Goal: Task Accomplishment & Management: Complete application form

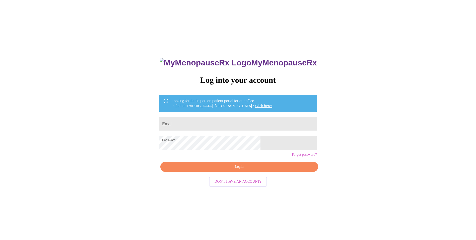
click at [214, 122] on input "Email" at bounding box center [238, 124] width 158 height 14
type input "[PERSON_NAME][EMAIL_ADDRESS][PERSON_NAME][DOMAIN_NAME]"
click at [228, 170] on span "Login" at bounding box center [239, 166] width 146 height 6
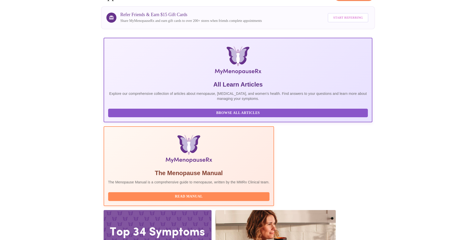
scroll to position [35, 0]
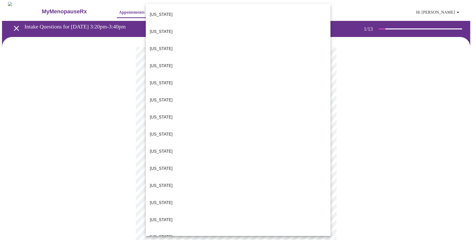
click at [198, 112] on body "MyMenopauseRx Appointments Messaging Labs Uploads Medications Community Refer a…" at bounding box center [238, 233] width 472 height 462
click at [157, 216] on p "[US_STATE]" at bounding box center [161, 219] width 23 height 6
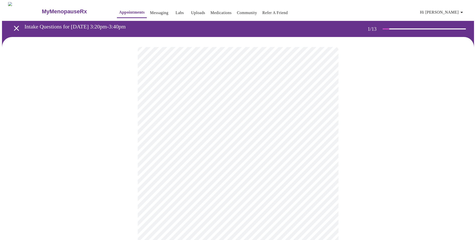
click at [204, 148] on body "MyMenopauseRx Appointments Messaging Labs Uploads Medications Community Refer a…" at bounding box center [238, 231] width 472 height 459
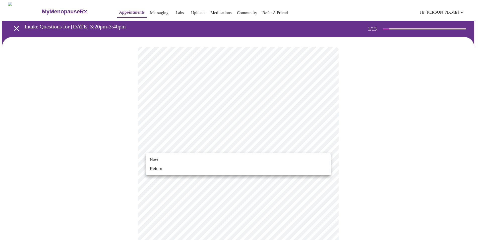
click at [157, 166] on span "Return" at bounding box center [156, 168] width 12 height 6
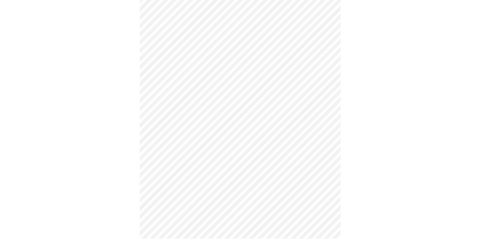
scroll to position [212, 0]
click at [224, 170] on body "MyMenopauseRx Appointments Messaging Labs Uploads Medications Community Refer a…" at bounding box center [240, 16] width 476 height 452
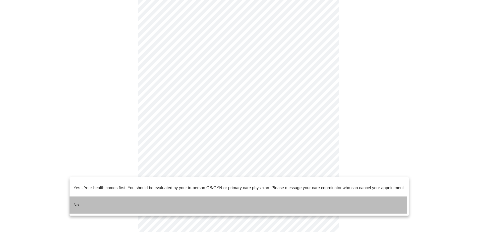
click at [141, 196] on li "No" at bounding box center [240, 204] width 340 height 17
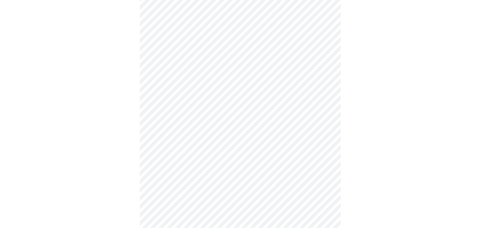
scroll to position [0, 0]
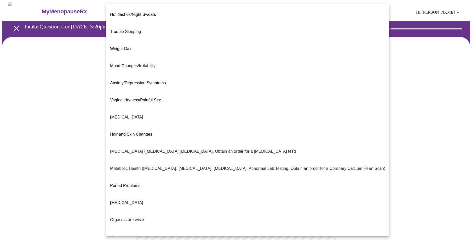
click at [211, 99] on body "MyMenopauseRx Appointments Messaging Labs Uploads Medications Community Refer a…" at bounding box center [238, 153] width 472 height 302
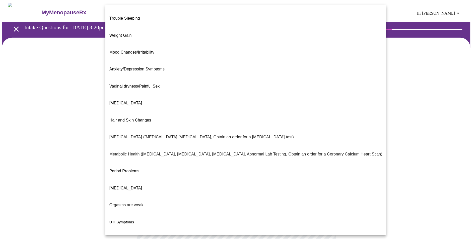
scroll to position [21, 0]
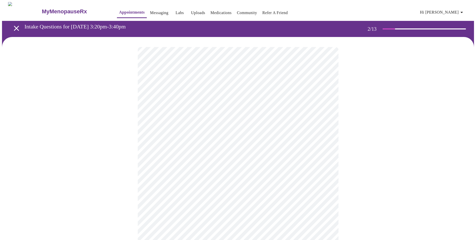
click at [178, 156] on body "MyMenopauseRx Appointments Messaging Labs Uploads Medications Community Refer a…" at bounding box center [238, 151] width 472 height 299
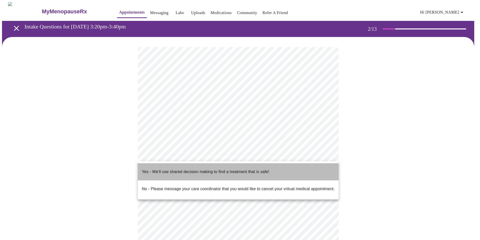
click at [199, 168] on p "Yes - We'll use shared decision making to find a treatment that is safe!" at bounding box center [205, 171] width 127 height 6
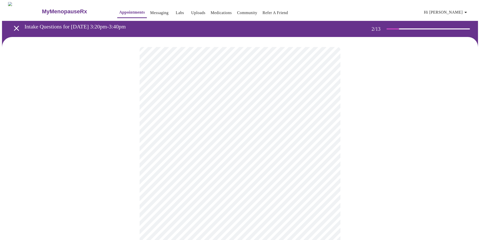
click at [211, 156] on body "MyMenopauseRx Appointments Messaging Labs Uploads Medications Community Refer a…" at bounding box center [240, 150] width 476 height 296
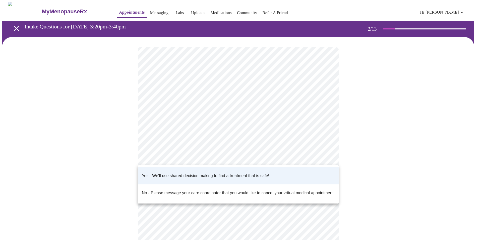
click at [422, 161] on div at bounding box center [240, 120] width 480 height 240
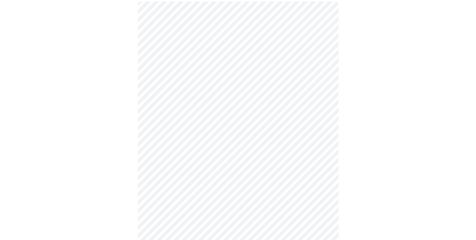
scroll to position [0, 0]
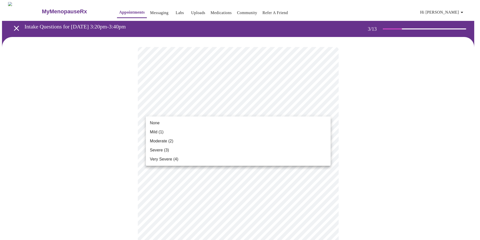
click at [173, 124] on li "None" at bounding box center [238, 122] width 185 height 9
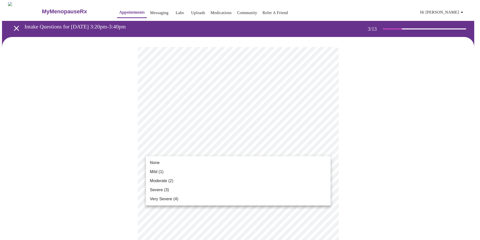
click at [156, 163] on span "None" at bounding box center [155, 162] width 10 height 6
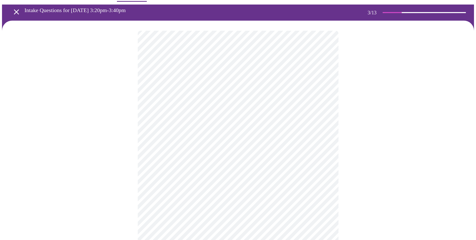
scroll to position [25, 0]
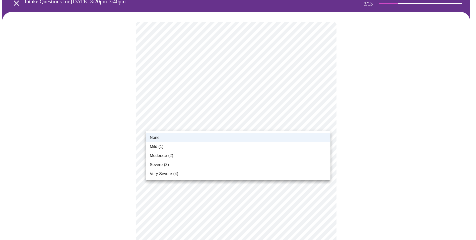
click at [157, 146] on span "Mild (1)" at bounding box center [157, 146] width 14 height 6
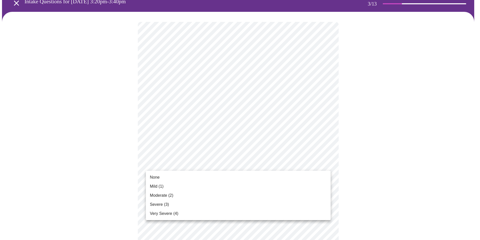
click at [156, 178] on span "None" at bounding box center [155, 177] width 10 height 6
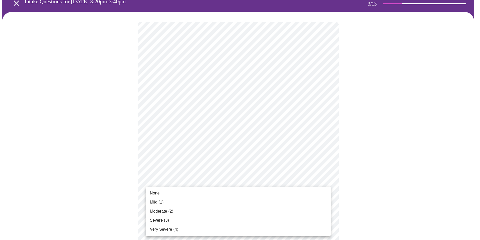
click at [161, 193] on li "None" at bounding box center [238, 192] width 185 height 9
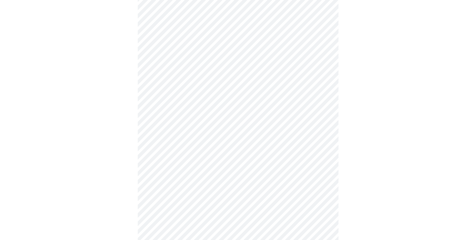
scroll to position [126, 0]
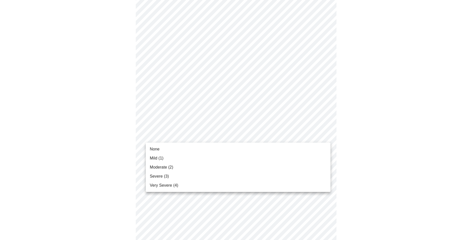
click at [170, 135] on body "MyMenopauseRx Appointments Messaging Labs Uploads Medications Community Refer a…" at bounding box center [238, 196] width 472 height 640
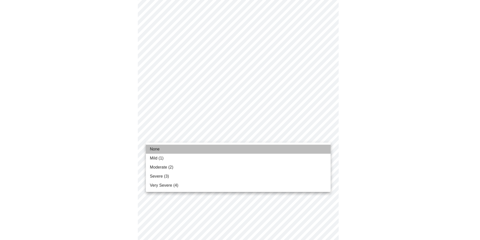
click at [155, 148] on span "None" at bounding box center [155, 149] width 10 height 6
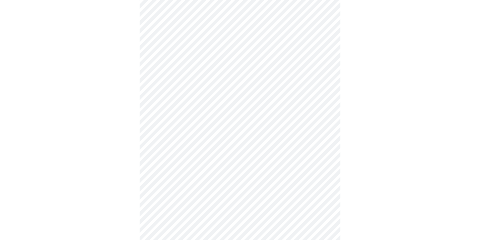
click at [159, 166] on body "MyMenopauseRx Appointments Messaging Labs Uploads Medications Community Refer a…" at bounding box center [240, 192] width 476 height 633
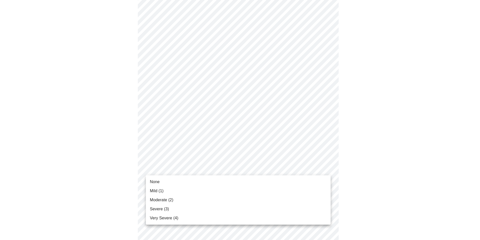
click at [156, 181] on span "None" at bounding box center [155, 182] width 10 height 6
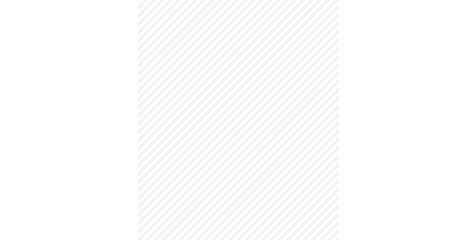
scroll to position [201, 0]
click at [165, 133] on body "MyMenopauseRx Appointments Messaging Labs Uploads Medications Community Refer a…" at bounding box center [238, 114] width 472 height 626
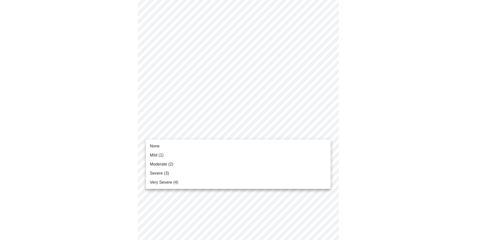
click at [163, 148] on li "None" at bounding box center [238, 145] width 185 height 9
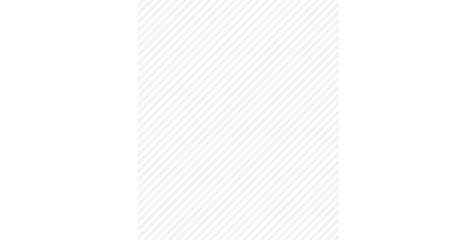
click at [163, 177] on body "MyMenopauseRx Appointments Messaging Labs Uploads Medications Community Refer a…" at bounding box center [238, 110] width 472 height 619
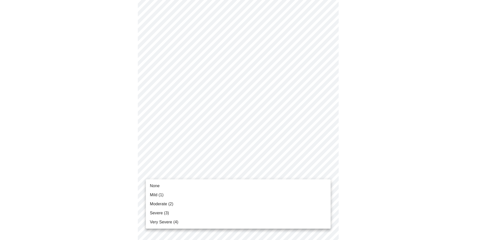
click at [158, 187] on span "None" at bounding box center [155, 186] width 10 height 6
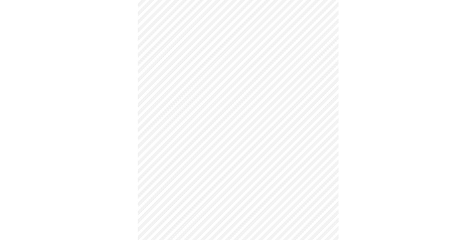
scroll to position [251, 0]
click at [176, 159] on body "MyMenopauseRx Appointments Messaging Labs Uploads Medications Community Refer a…" at bounding box center [238, 57] width 472 height 612
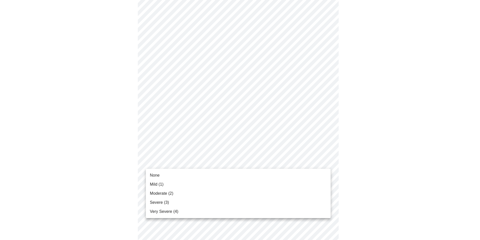
click at [159, 170] on ul "None Mild (1) Moderate (2) Severe (3) Very Severe (4)" at bounding box center [238, 192] width 185 height 49
click at [158, 175] on span "None" at bounding box center [155, 175] width 10 height 6
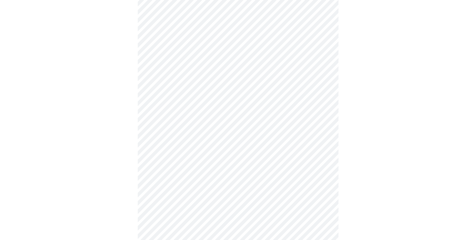
scroll to position [301, 0]
click at [185, 152] on body "MyMenopauseRx Appointments Messaging Labs Uploads Medications Community Refer a…" at bounding box center [238, 3] width 472 height 605
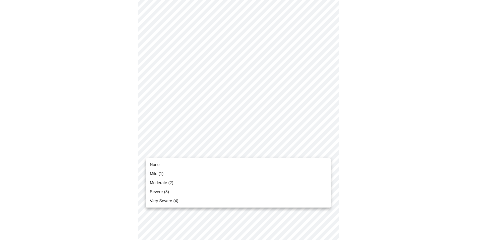
click at [160, 163] on li "None" at bounding box center [238, 164] width 185 height 9
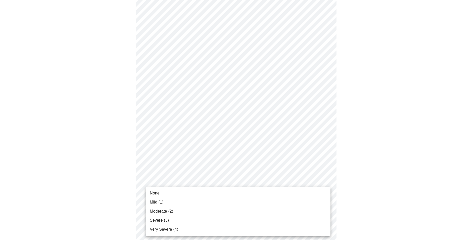
click at [159, 193] on span "None" at bounding box center [155, 193] width 10 height 6
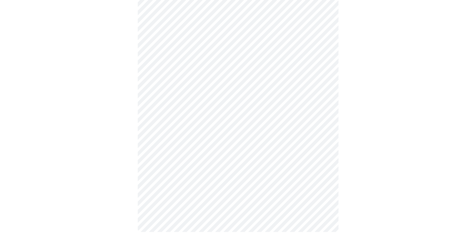
scroll to position [0, 0]
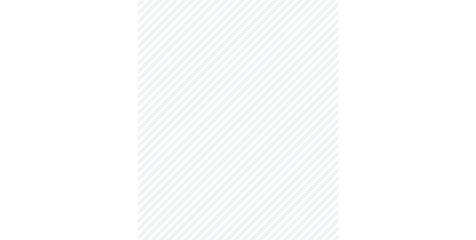
scroll to position [176, 0]
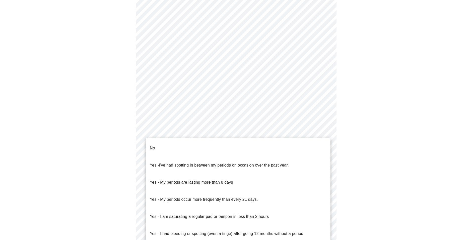
click at [203, 132] on body "MyMenopauseRx Appointments Messaging Labs Uploads Medications Community Refer a…" at bounding box center [238, 74] width 472 height 496
click at [168, 147] on li "No" at bounding box center [238, 147] width 185 height 17
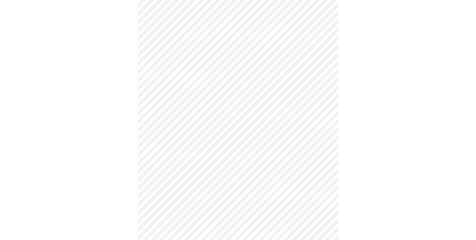
click at [165, 165] on body "MyMenopauseRx Appointments Messaging Labs Uploads Medications Community Refer a…" at bounding box center [238, 72] width 472 height 493
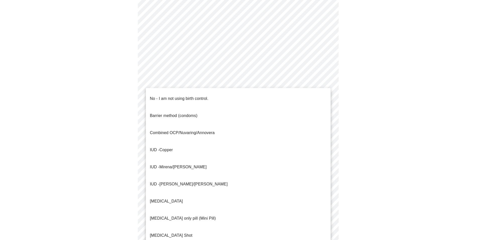
click at [162, 95] on p "No - I am not using birth control." at bounding box center [179, 98] width 59 height 6
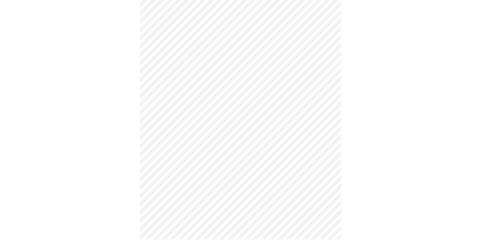
scroll to position [250, 0]
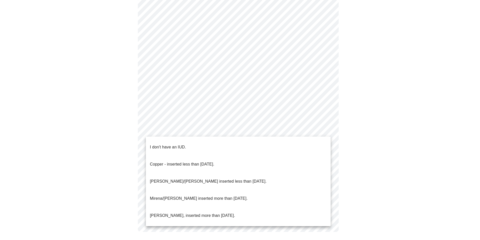
click at [166, 144] on p "I don't have an IUD." at bounding box center [168, 147] width 36 height 6
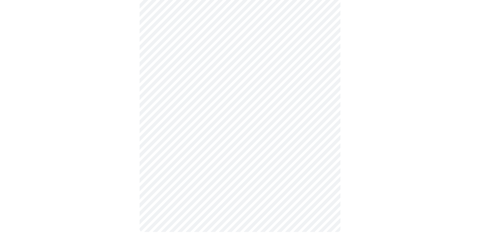
scroll to position [247, 0]
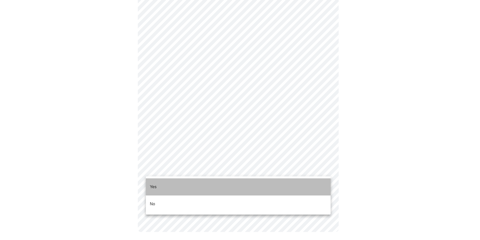
click at [161, 183] on li "Yes" at bounding box center [238, 186] width 185 height 17
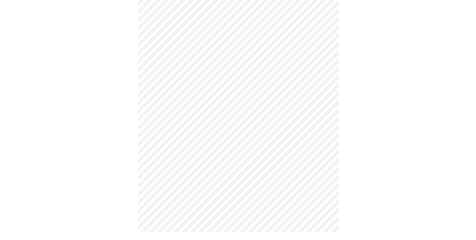
scroll to position [0, 0]
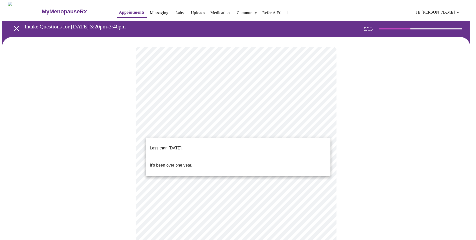
click at [192, 130] on body "MyMenopauseRx Appointments Messaging Labs Uploads Medications Community Refer a…" at bounding box center [238, 205] width 472 height 407
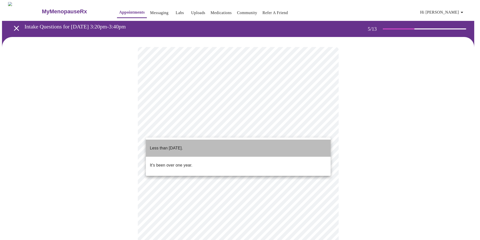
click at [166, 145] on p "Less than [DATE]." at bounding box center [166, 148] width 33 height 6
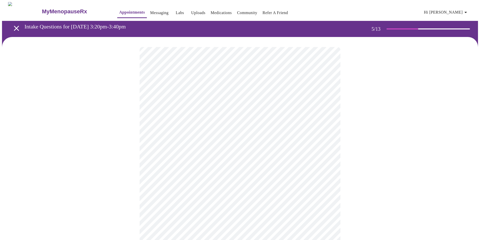
click at [169, 176] on body "MyMenopauseRx Appointments Messaging Labs Uploads Medications Community Refer a…" at bounding box center [240, 204] width 476 height 404
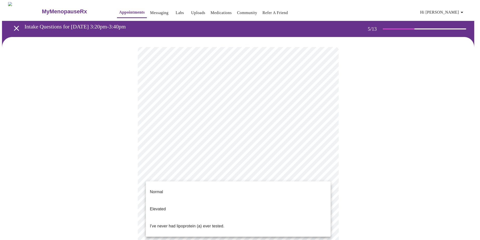
click at [163, 223] on p "I've never had lipoprotein (a) ever tested." at bounding box center [187, 226] width 75 height 6
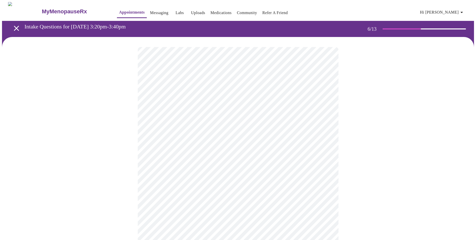
click at [158, 144] on body "MyMenopauseRx Appointments Messaging Labs Uploads Medications Community Refer a…" at bounding box center [238, 136] width 472 height 268
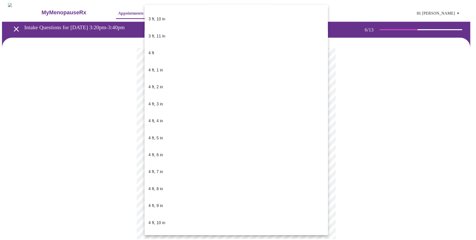
scroll to position [176, 0]
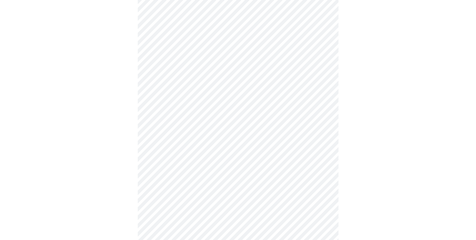
scroll to position [1281, 0]
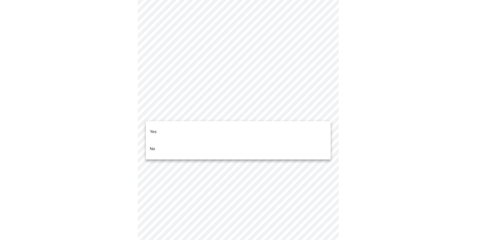
click at [162, 141] on li "No" at bounding box center [238, 148] width 185 height 17
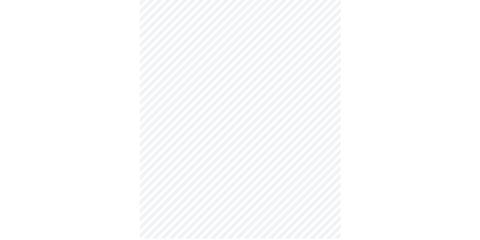
scroll to position [251, 0]
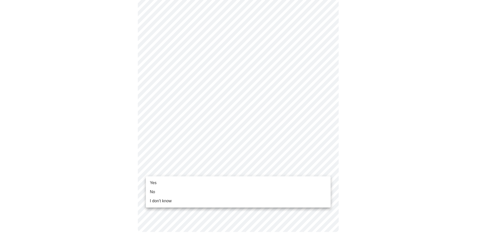
click at [157, 189] on li "No" at bounding box center [238, 191] width 185 height 9
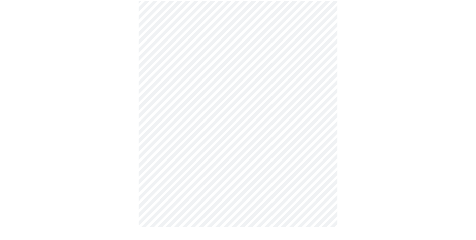
scroll to position [244, 0]
click at [157, 189] on div "Yes No I don't know" at bounding box center [238, 120] width 476 height 240
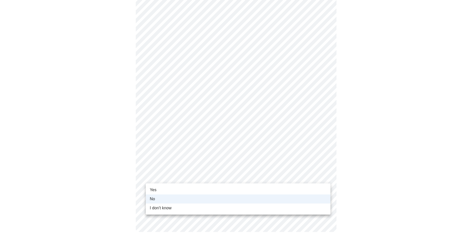
click at [158, 175] on body "MyMenopauseRx Appointments Messaging Labs Uploads Medications Community Refer a…" at bounding box center [238, -1] width 472 height 483
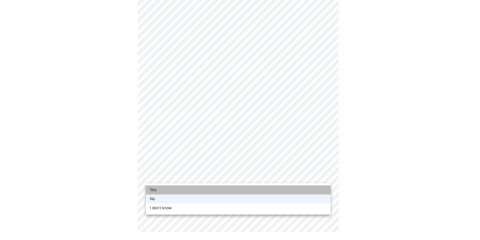
click at [155, 189] on span "Yes" at bounding box center [153, 190] width 7 height 6
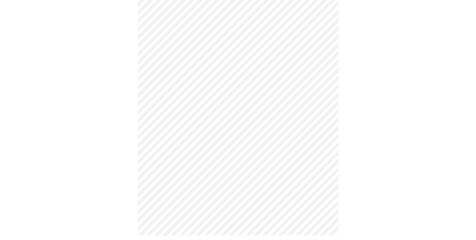
scroll to position [230, 0]
click at [105, 162] on div at bounding box center [238, 24] width 472 height 435
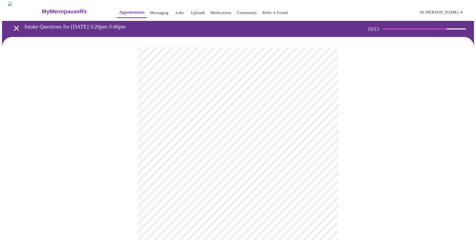
drag, startPoint x: 130, startPoint y: 113, endPoint x: 136, endPoint y: 112, distance: 5.9
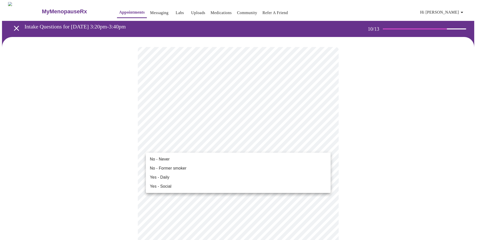
click at [162, 164] on li "No - Former smoker" at bounding box center [238, 167] width 185 height 9
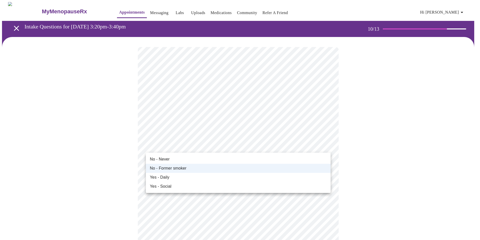
click at [158, 161] on span "No - Never" at bounding box center [160, 159] width 20 height 6
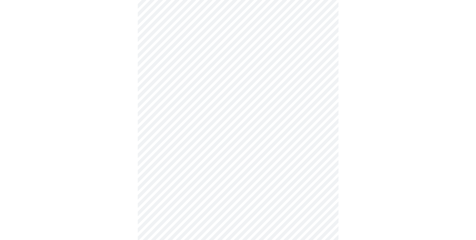
scroll to position [377, 0]
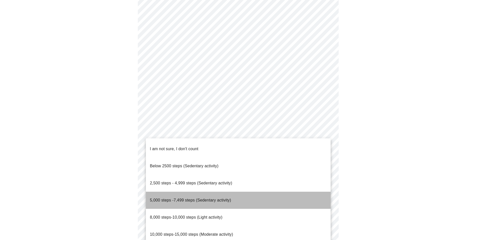
click at [182, 198] on span "5,000 steps -7,499 steps (Sedentary activity)" at bounding box center [190, 200] width 81 height 4
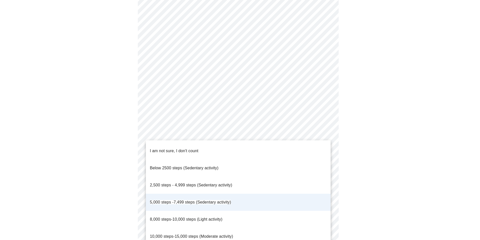
click at [171, 217] on span "8,000 steps-10,000 steps (Light activity)" at bounding box center [186, 219] width 73 height 4
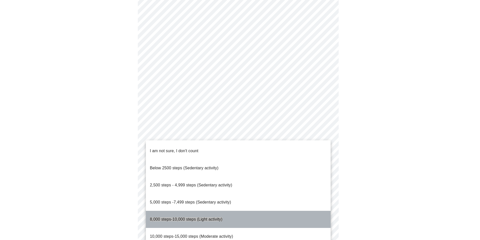
click at [171, 217] on span "8,000 steps-10,000 steps (Light activity)" at bounding box center [186, 219] width 73 height 4
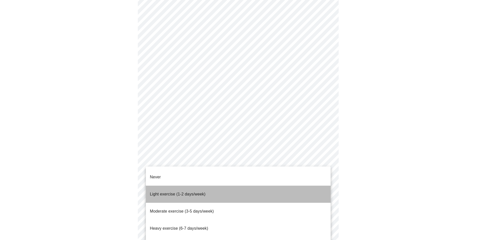
click at [176, 192] on span "Light exercise (1-2 days/week)" at bounding box center [178, 194] width 56 height 4
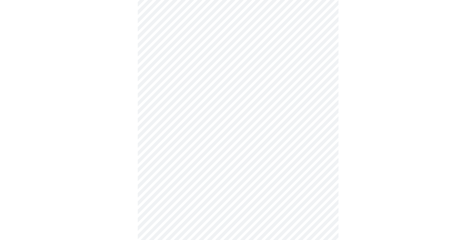
scroll to position [402, 0]
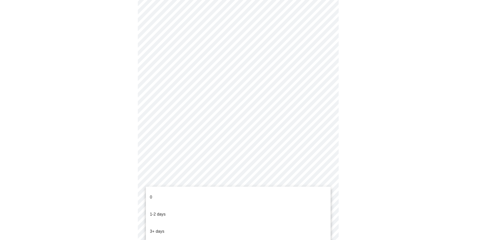
click at [161, 211] on p "1-2 days" at bounding box center [158, 214] width 16 height 6
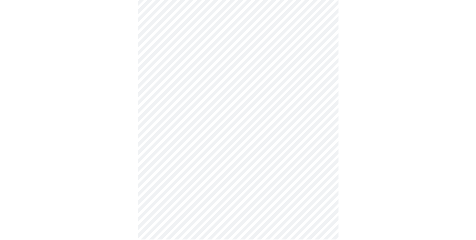
scroll to position [0, 0]
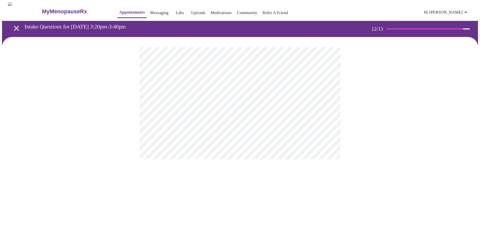
click at [247, 105] on body "MyMenopauseRx Appointments Messaging Labs Uploads Medications Community Refer a…" at bounding box center [240, 85] width 476 height 167
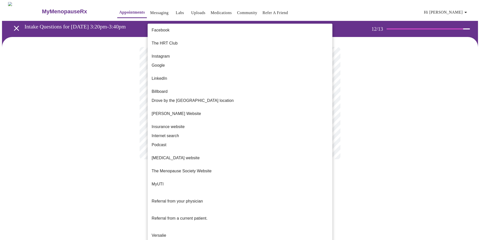
click at [353, 103] on div at bounding box center [240, 120] width 480 height 240
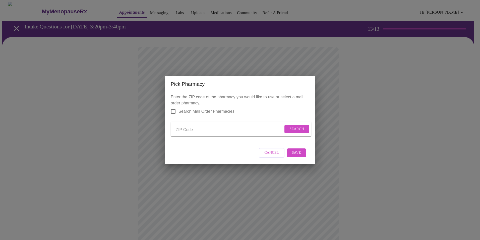
click at [183, 126] on input "Send a message to your care team" at bounding box center [229, 130] width 107 height 8
type input "60189"
click at [294, 129] on span "Search" at bounding box center [297, 129] width 15 height 6
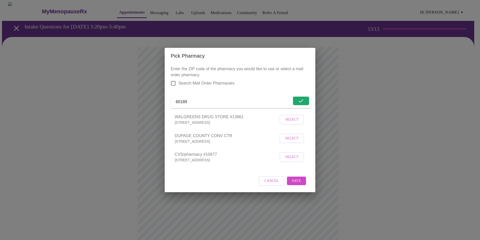
click at [291, 123] on span "Select" at bounding box center [291, 119] width 13 height 6
click at [294, 183] on span "Save" at bounding box center [296, 180] width 9 height 6
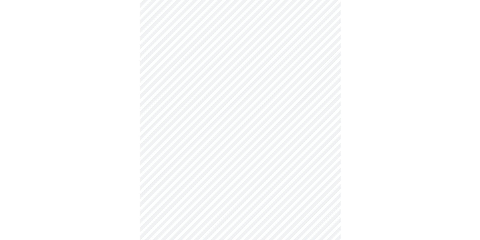
scroll to position [63, 0]
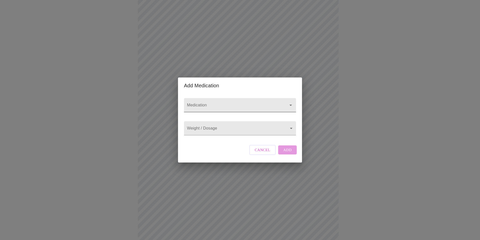
click at [208, 103] on input "Medication" at bounding box center [233, 107] width 94 height 9
click at [206, 103] on input "Medication" at bounding box center [233, 107] width 94 height 9
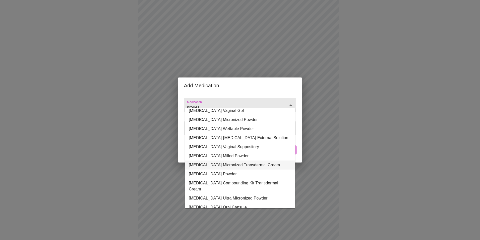
scroll to position [0, 0]
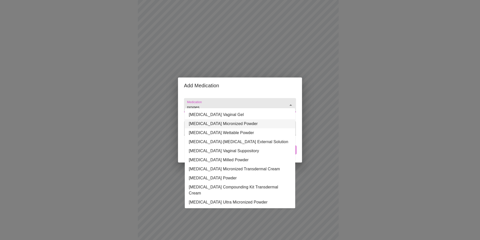
click at [222, 123] on li "[MEDICAL_DATA] Micronized Powder" at bounding box center [240, 123] width 110 height 9
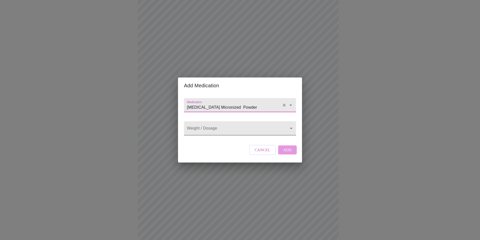
type input "[MEDICAL_DATA] Micronized Powder"
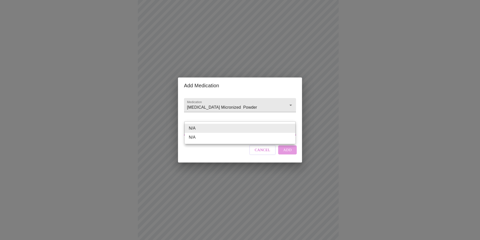
click at [210, 128] on body "MyMenopauseRx Appointments Messaging Labs Uploads Medications Community Refer a…" at bounding box center [240, 128] width 476 height 378
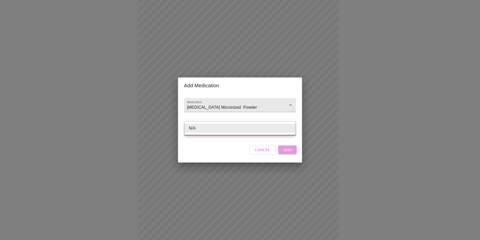
click at [221, 101] on div at bounding box center [240, 120] width 480 height 240
click at [221, 103] on input "[MEDICAL_DATA] Micronized Powder" at bounding box center [233, 107] width 94 height 9
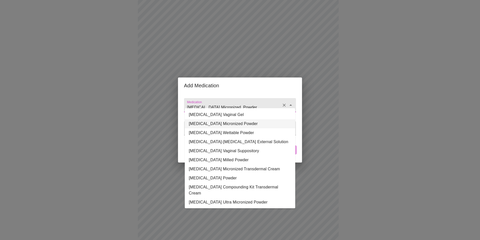
click at [214, 103] on input "[MEDICAL_DATA] Micronized Powder" at bounding box center [233, 107] width 94 height 9
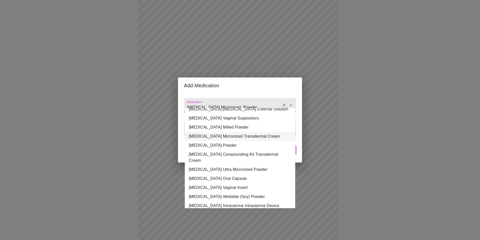
scroll to position [62, 0]
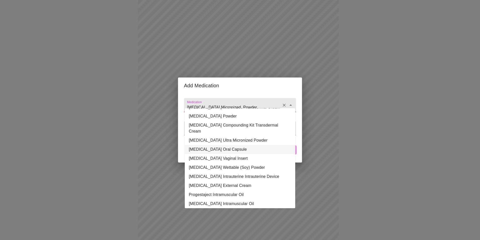
click at [329, 137] on div "Add Medication Medication [MEDICAL_DATA] Micronized Powder Weight / Dosage ​ Ca…" at bounding box center [240, 120] width 480 height 240
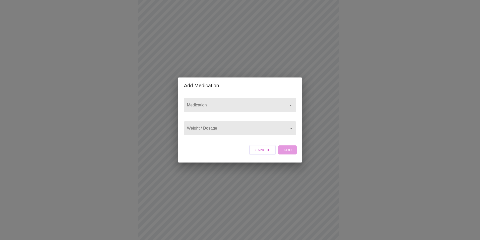
click at [212, 103] on input "Medication" at bounding box center [233, 107] width 94 height 9
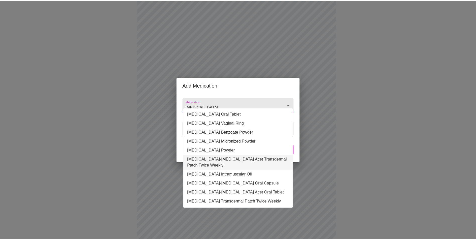
scroll to position [32, 0]
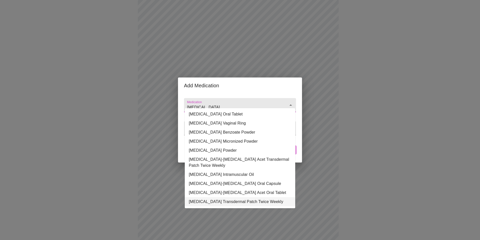
click at [213, 197] on li "[MEDICAL_DATA] Transdermal Patch Twice Weekly" at bounding box center [240, 201] width 110 height 9
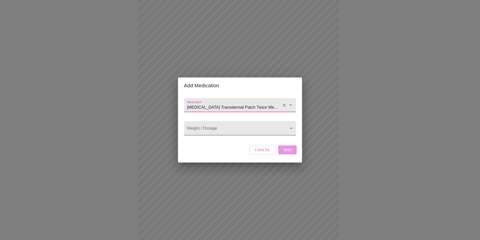
type input "[MEDICAL_DATA] Transdermal Patch Twice Weekly"
click at [203, 125] on body "MyMenopauseRx Appointments Messaging Labs Uploads Medications Community Refer a…" at bounding box center [240, 128] width 476 height 378
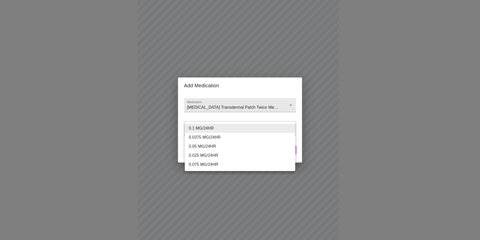
click at [207, 138] on li "0.0375 MG/24HR" at bounding box center [240, 137] width 110 height 9
type input "0.0375 MG/24HR"
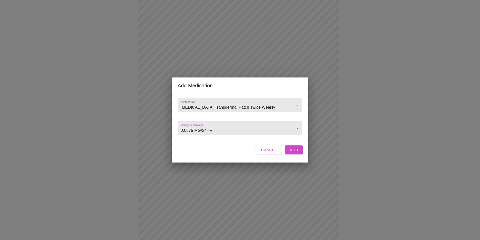
click at [295, 153] on span "Add" at bounding box center [294, 149] width 9 height 7
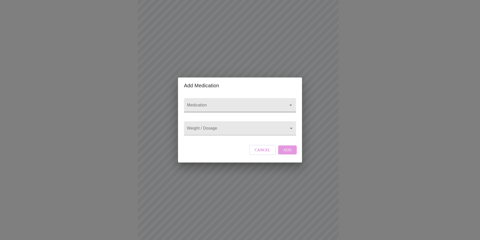
click at [204, 103] on input "Medication" at bounding box center [233, 107] width 94 height 9
type input "[MEDICAL_DATA] micro"
click at [271, 153] on button "Cancel" at bounding box center [262, 150] width 27 height 10
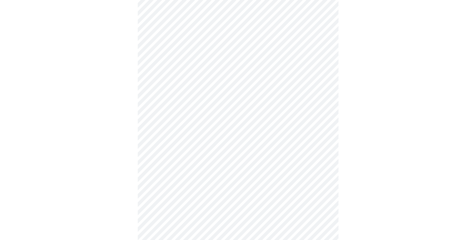
scroll to position [149, 0]
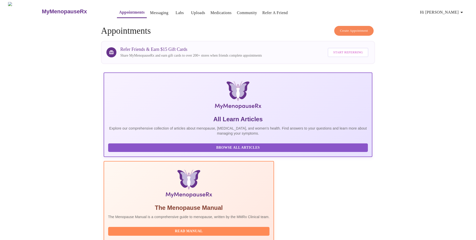
click at [448, 12] on span "Hi [PERSON_NAME]" at bounding box center [442, 12] width 45 height 7
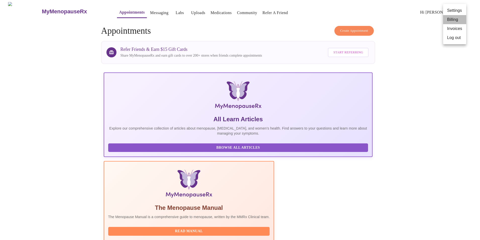
click at [449, 19] on li "Billing" at bounding box center [454, 19] width 23 height 9
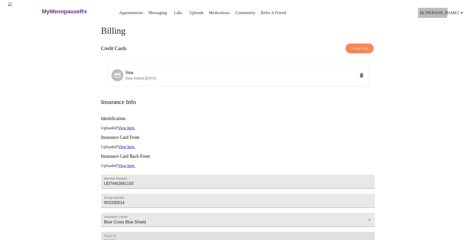
click at [455, 10] on span "Hi [PERSON_NAME]" at bounding box center [442, 12] width 45 height 7
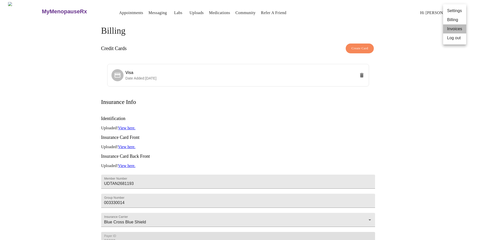
click at [453, 28] on li "Invoices" at bounding box center [454, 28] width 23 height 9
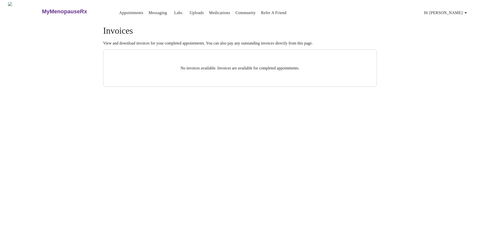
click at [457, 12] on span "Hi [PERSON_NAME]" at bounding box center [446, 12] width 45 height 7
click at [455, 21] on li "Billing" at bounding box center [458, 19] width 23 height 9
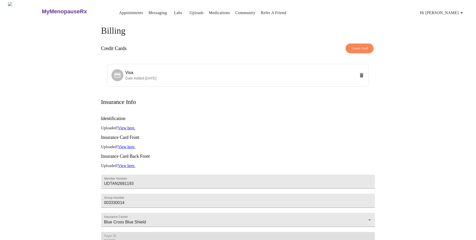
click at [119, 10] on link "Appointments" at bounding box center [131, 12] width 24 height 7
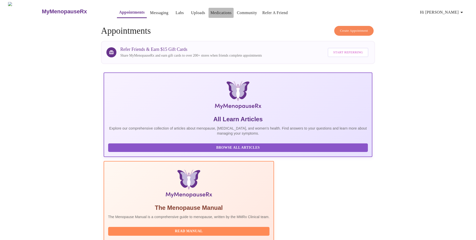
click at [211, 10] on link "Medications" at bounding box center [221, 12] width 21 height 7
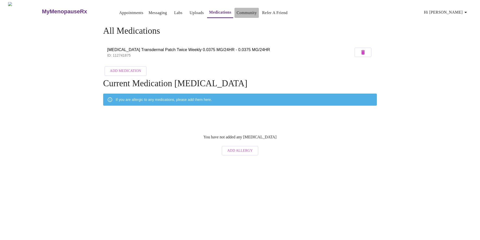
click at [237, 11] on link "Community" at bounding box center [247, 12] width 20 height 7
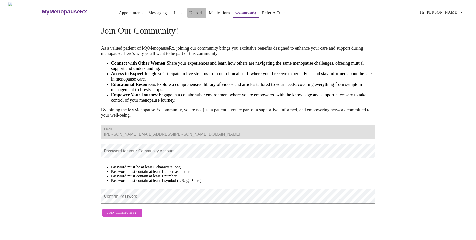
click at [190, 11] on link "Uploads" at bounding box center [197, 12] width 14 height 7
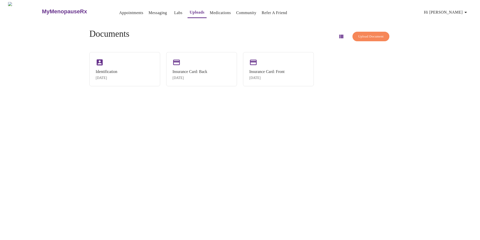
click at [150, 11] on link "Messaging" at bounding box center [158, 12] width 18 height 7
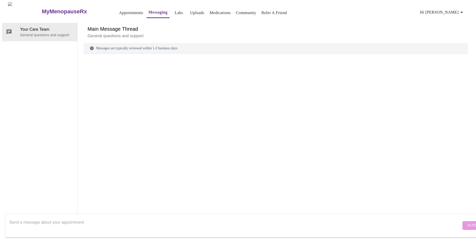
click at [190, 10] on link "Uploads" at bounding box center [197, 12] width 14 height 7
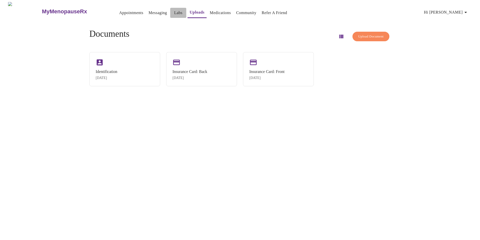
click at [174, 11] on link "Labs" at bounding box center [178, 12] width 8 height 7
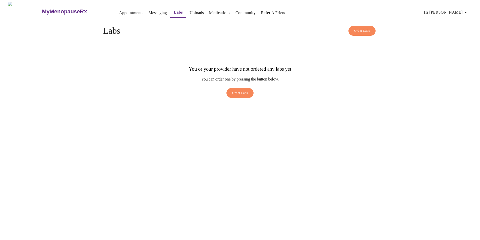
click at [121, 11] on link "Appointments" at bounding box center [131, 12] width 24 height 7
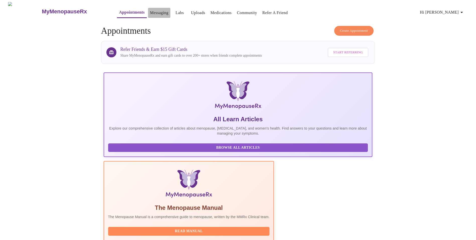
click at [151, 10] on link "Messaging" at bounding box center [159, 12] width 18 height 7
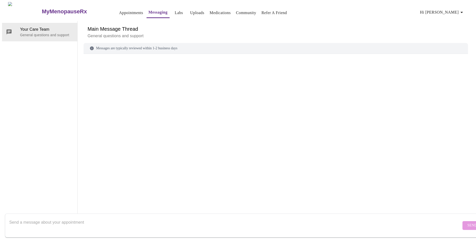
click at [119, 10] on link "Appointments" at bounding box center [131, 12] width 24 height 7
